Goal: Task Accomplishment & Management: Manage account settings

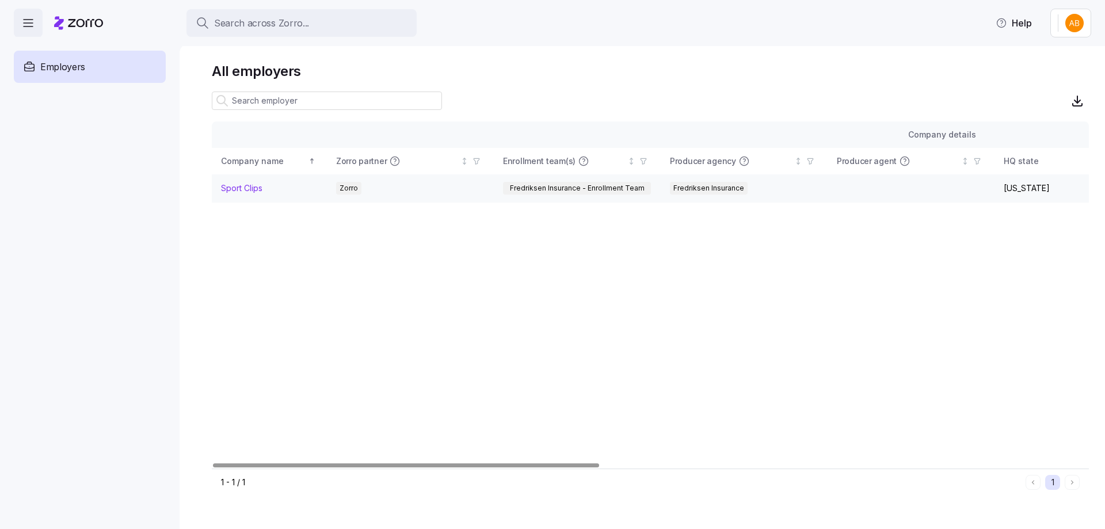
click at [242, 190] on link "Sport Clips" at bounding box center [241, 188] width 41 height 12
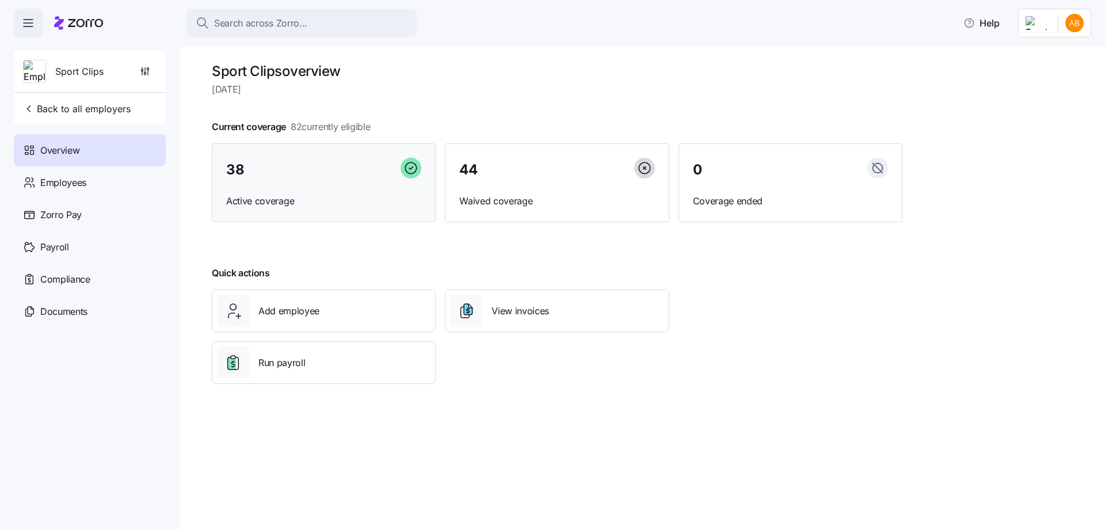
click at [309, 182] on div "38" at bounding box center [323, 170] width 195 height 25
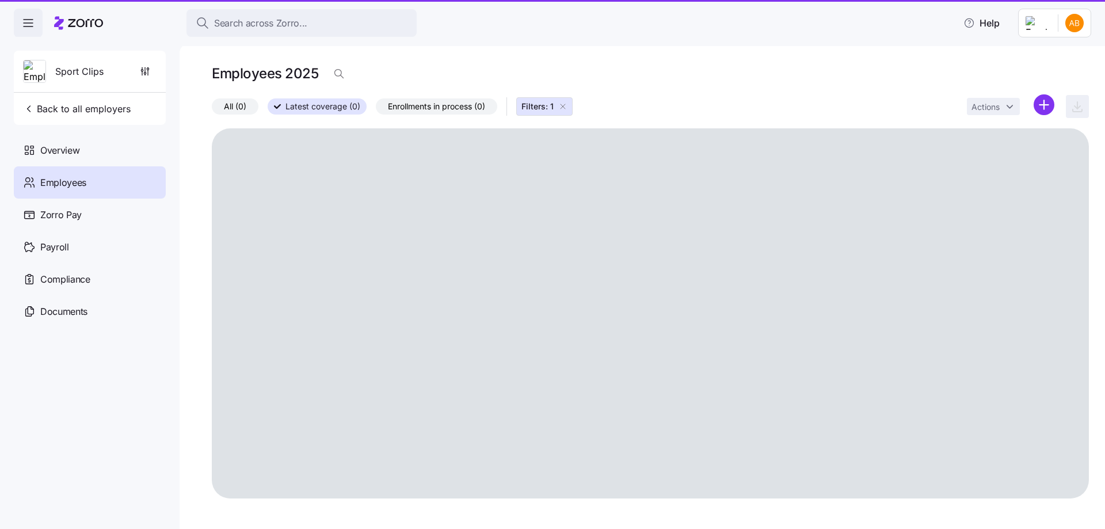
click at [75, 185] on span "Employees" at bounding box center [63, 183] width 46 height 14
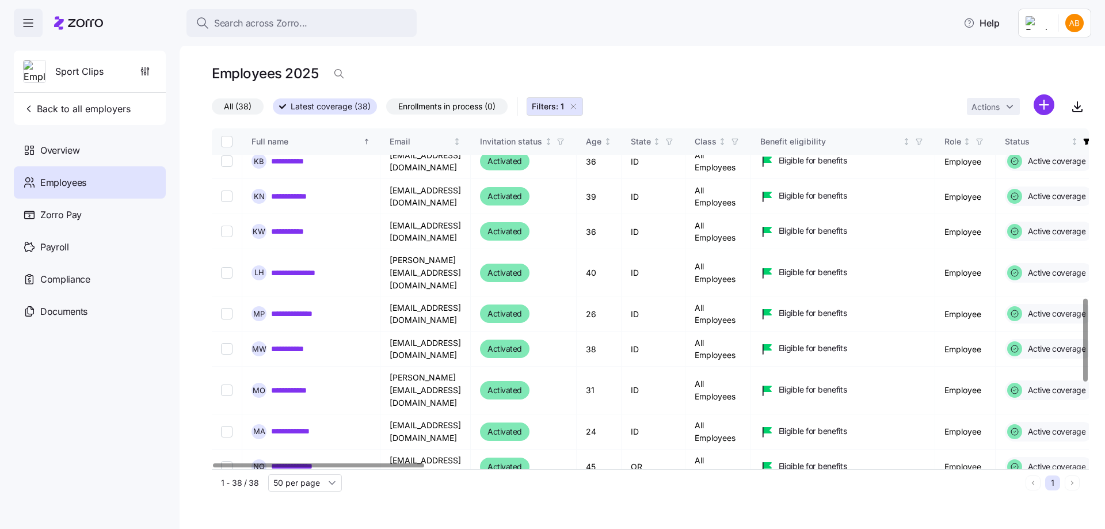
scroll to position [1019, 0]
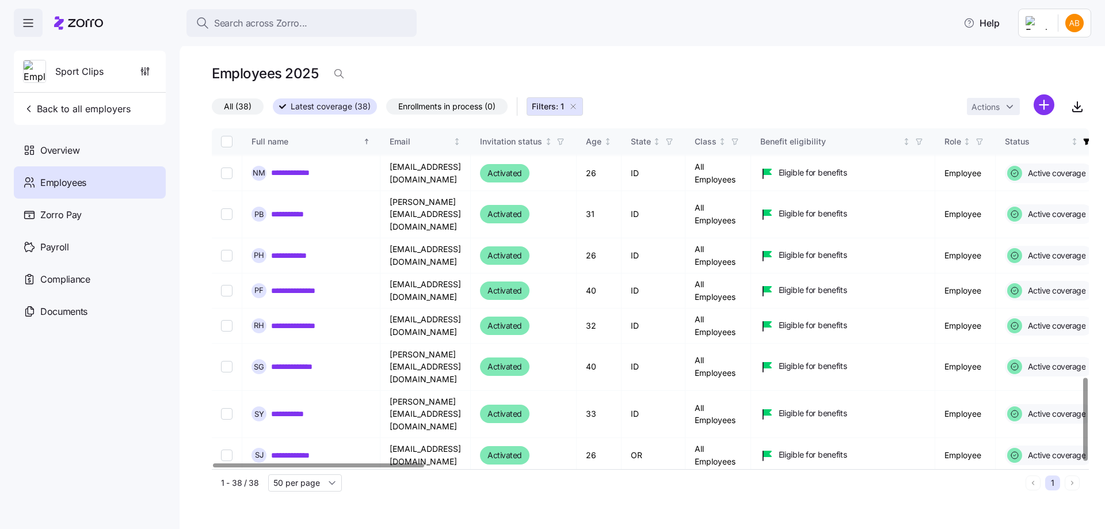
click at [299, 466] on div at bounding box center [318, 465] width 211 height 4
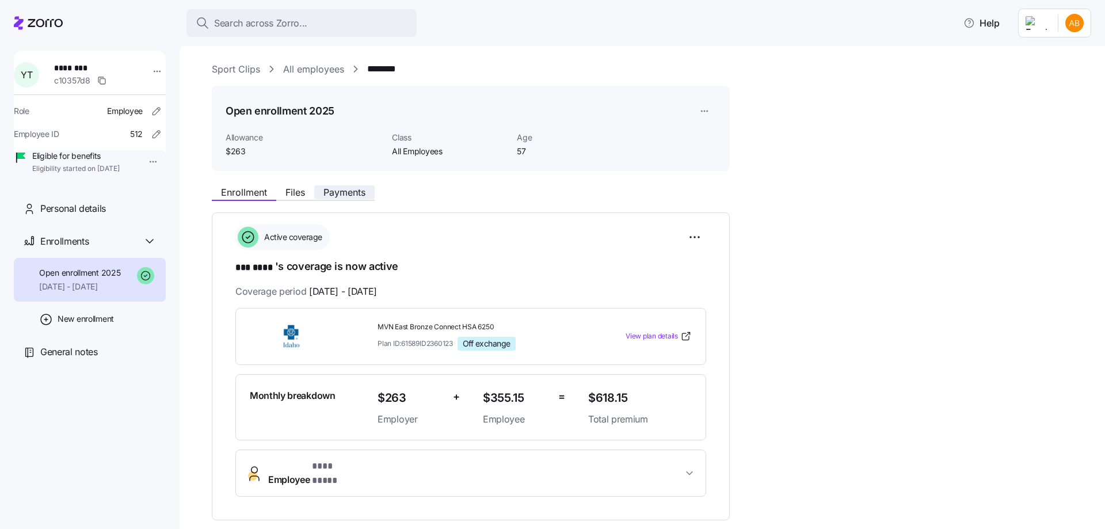
click at [358, 196] on span "Payments" at bounding box center [345, 192] width 42 height 9
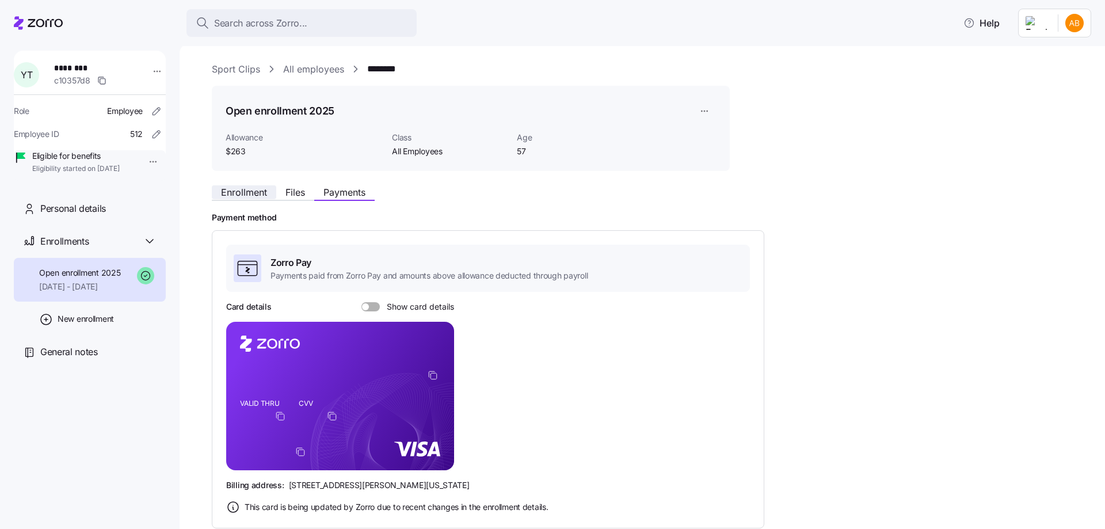
click at [253, 191] on span "Enrollment" at bounding box center [244, 192] width 46 height 9
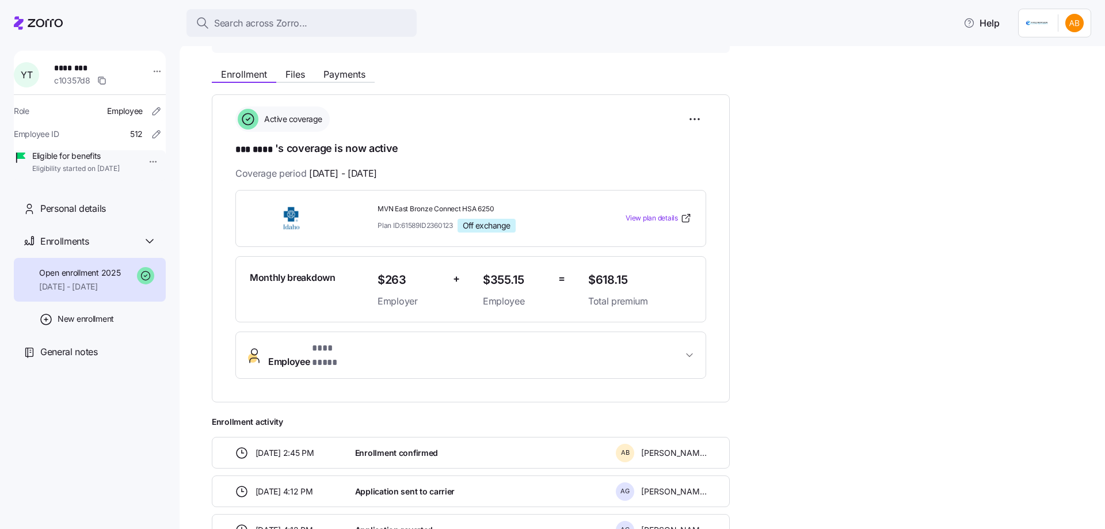
scroll to position [115, 0]
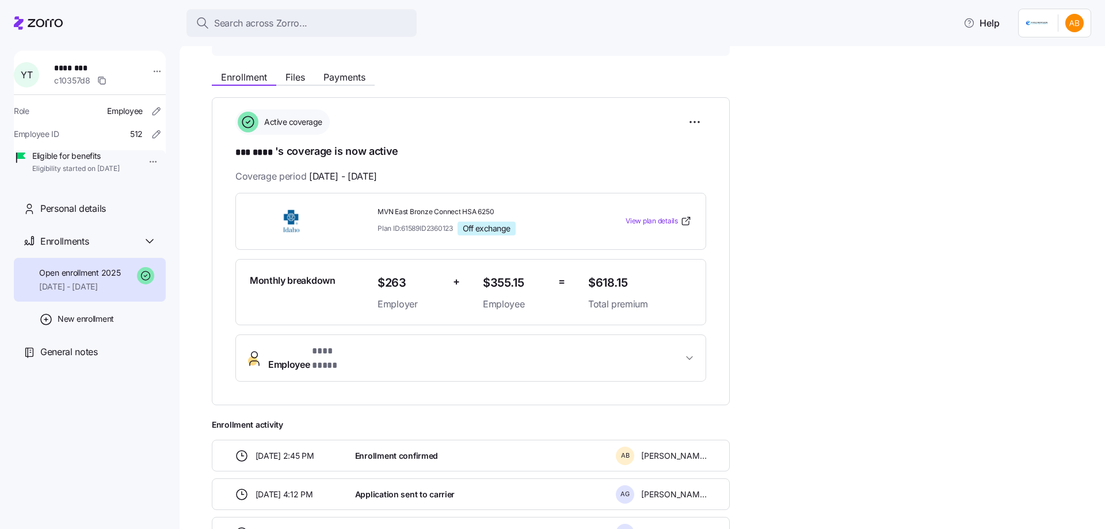
click at [392, 361] on button "Employee * *** **** *" at bounding box center [471, 358] width 470 height 46
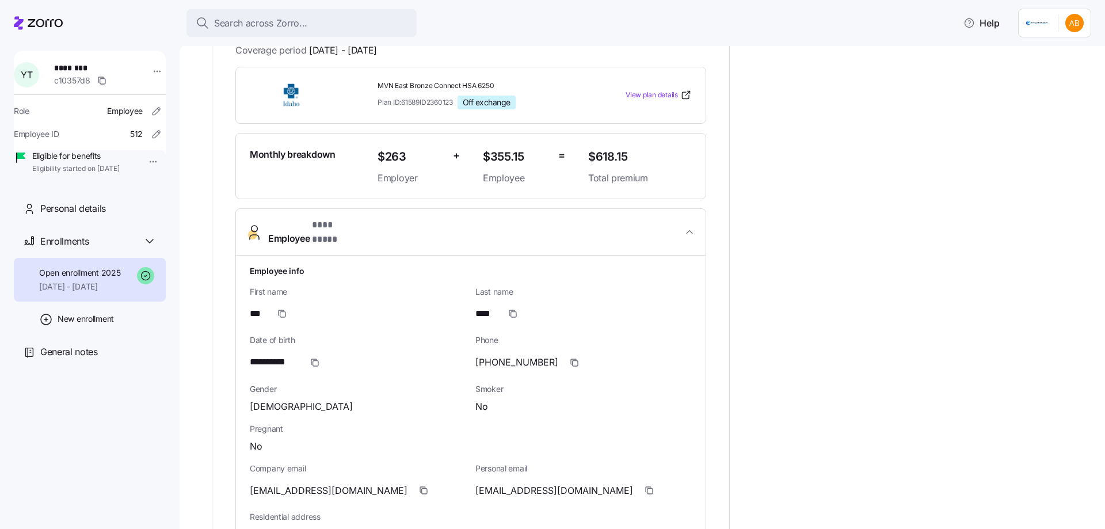
scroll to position [345, 0]
